Goal: Task Accomplishment & Management: Manage account settings

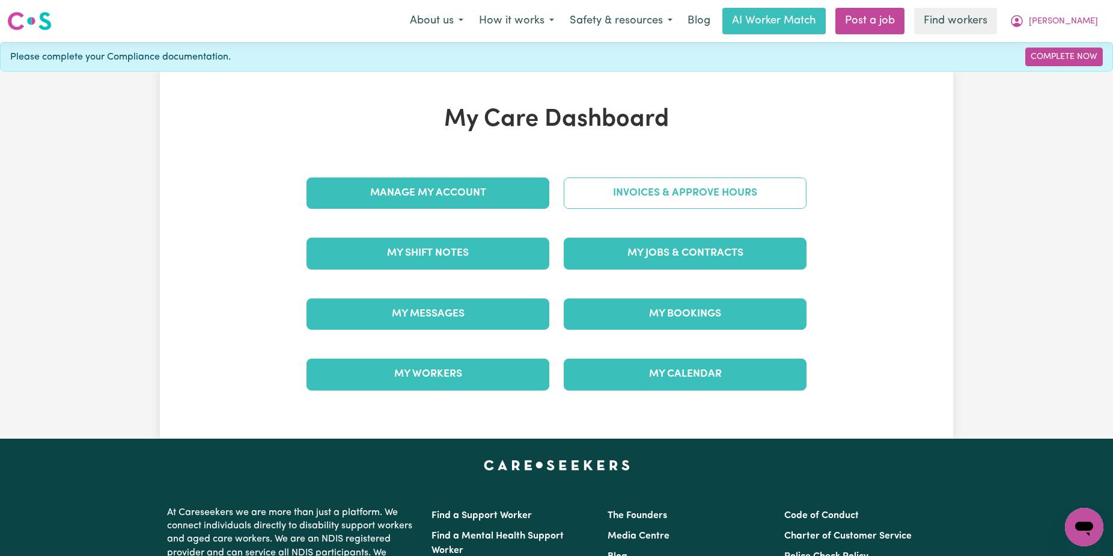
click at [716, 188] on link "Invoices & Approve Hours" at bounding box center [685, 192] width 243 height 31
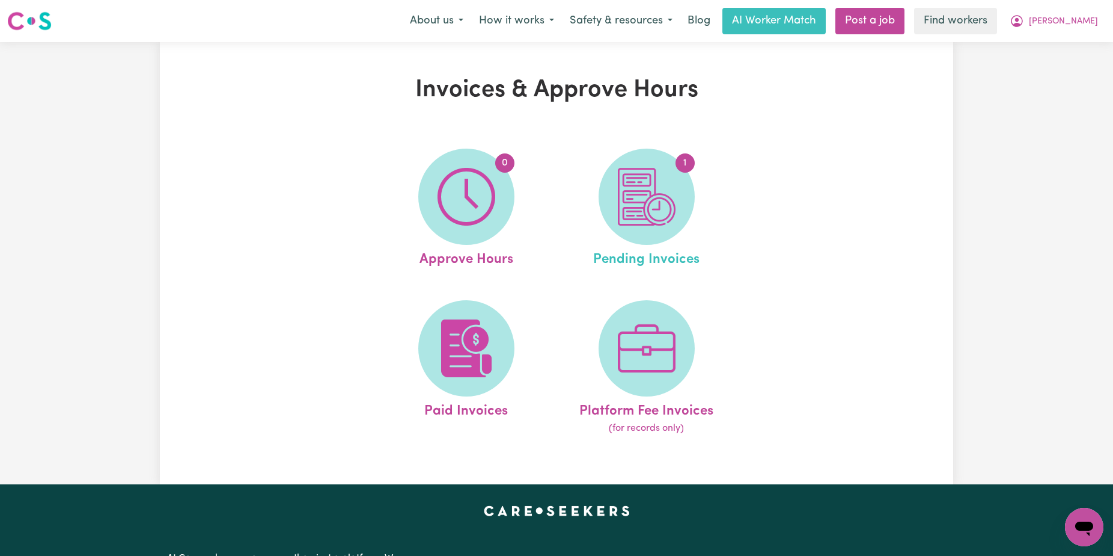
click at [711, 186] on link "1 Pending Invoices" at bounding box center [646, 209] width 173 height 121
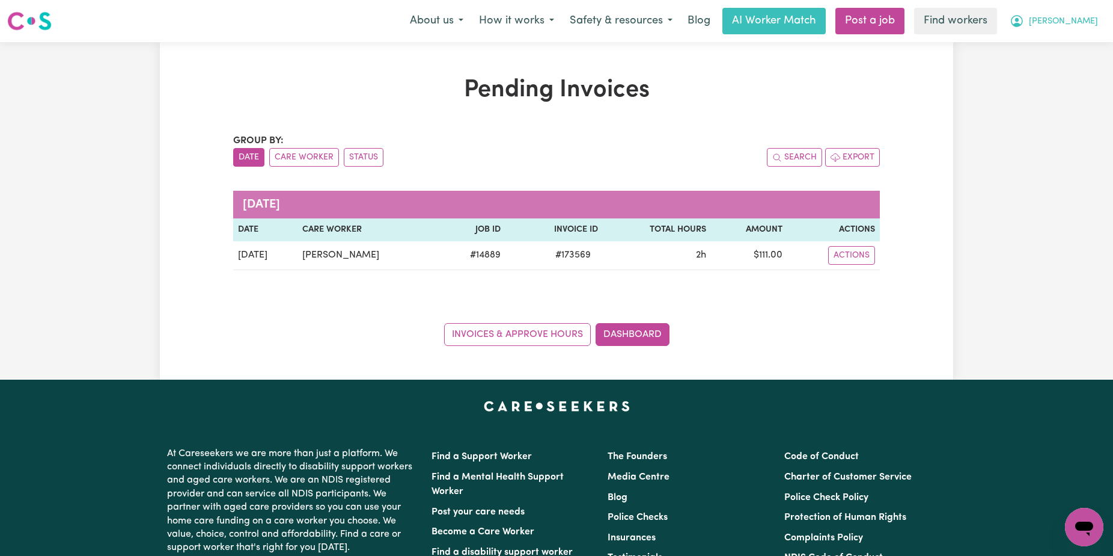
click at [1082, 19] on span "[PERSON_NAME]" at bounding box center [1063, 21] width 69 height 13
click at [1082, 65] on link "Logout" at bounding box center [1058, 69] width 95 height 23
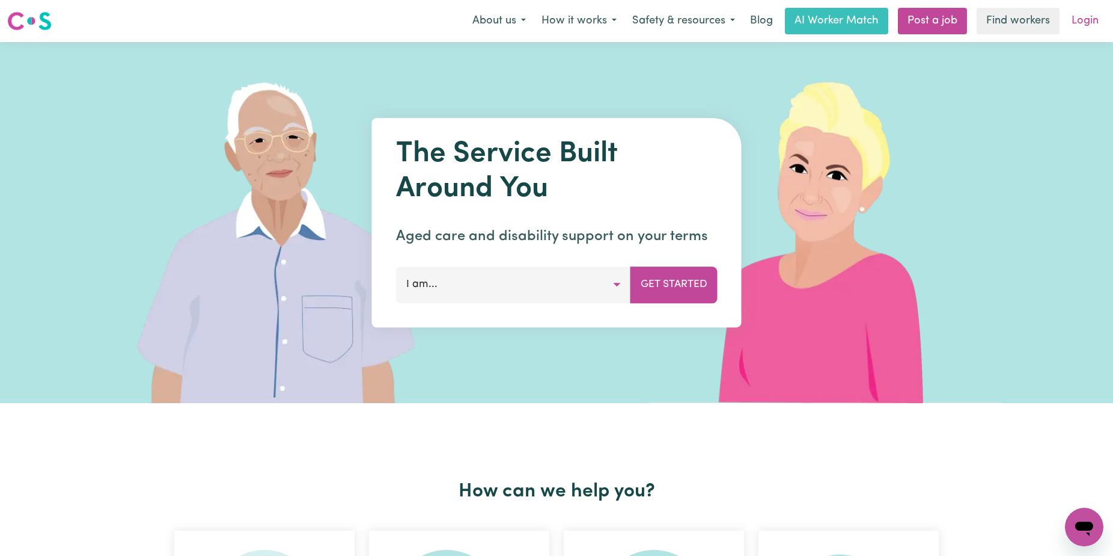
click at [1088, 18] on link "Login" at bounding box center [1085, 21] width 41 height 26
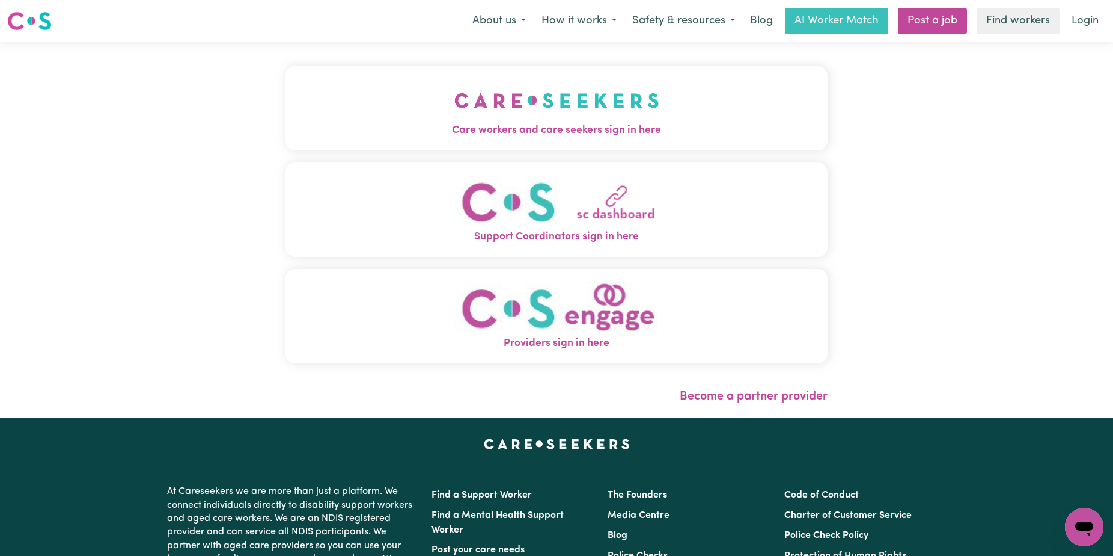
click at [581, 57] on div "Care workers and care seekers sign in here Support Coordinators sign in here Pr…" at bounding box center [556, 229] width 557 height 375
click at [581, 81] on img "Care workers and care seekers sign in here" at bounding box center [557, 100] width 205 height 44
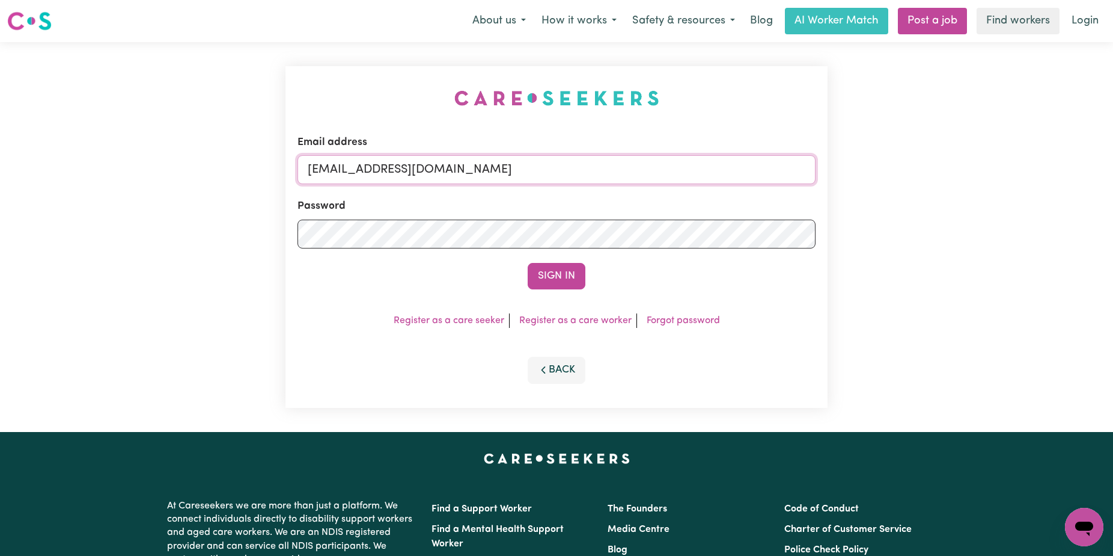
drag, startPoint x: 764, startPoint y: 172, endPoint x: 374, endPoint y: 176, distance: 389.6
click at [373, 175] on input "[EMAIL_ADDRESS][DOMAIN_NAME]" at bounding box center [557, 169] width 518 height 29
paste input "ZouhairSnounouESS"
click at [374, 175] on input "[EMAIL_ADDRESS][DOMAIN_NAME]" at bounding box center [557, 169] width 518 height 29
type input "[EMAIL_ADDRESS][DOMAIN_NAME]"
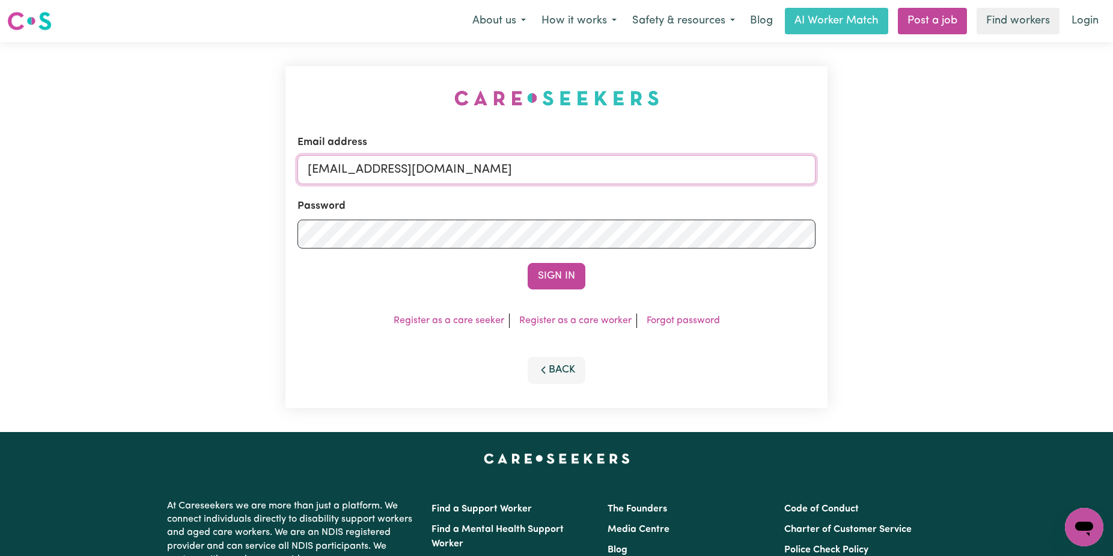
click at [528, 263] on button "Sign In" at bounding box center [557, 276] width 58 height 26
